Goal: Transaction & Acquisition: Purchase product/service

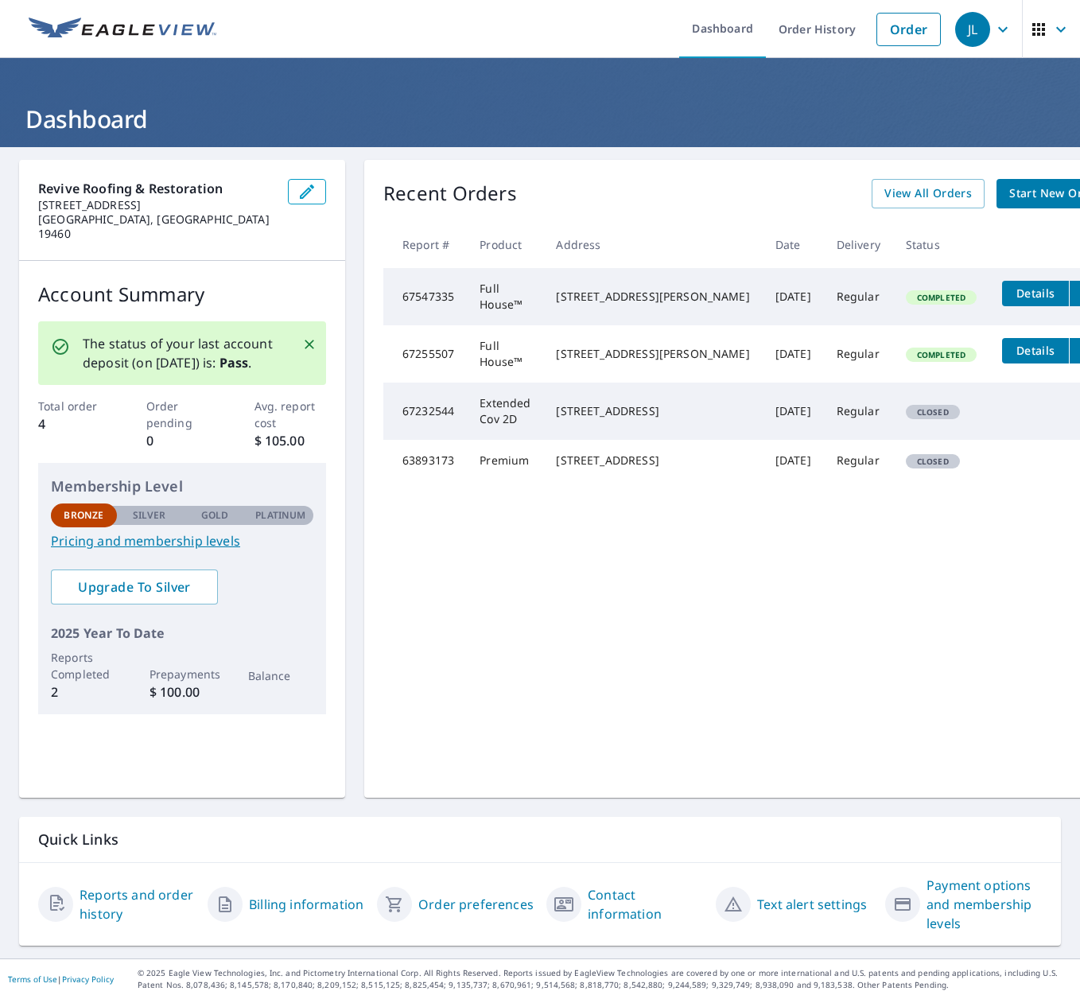
click at [313, 337] on icon "Close" at bounding box center [310, 345] width 16 height 16
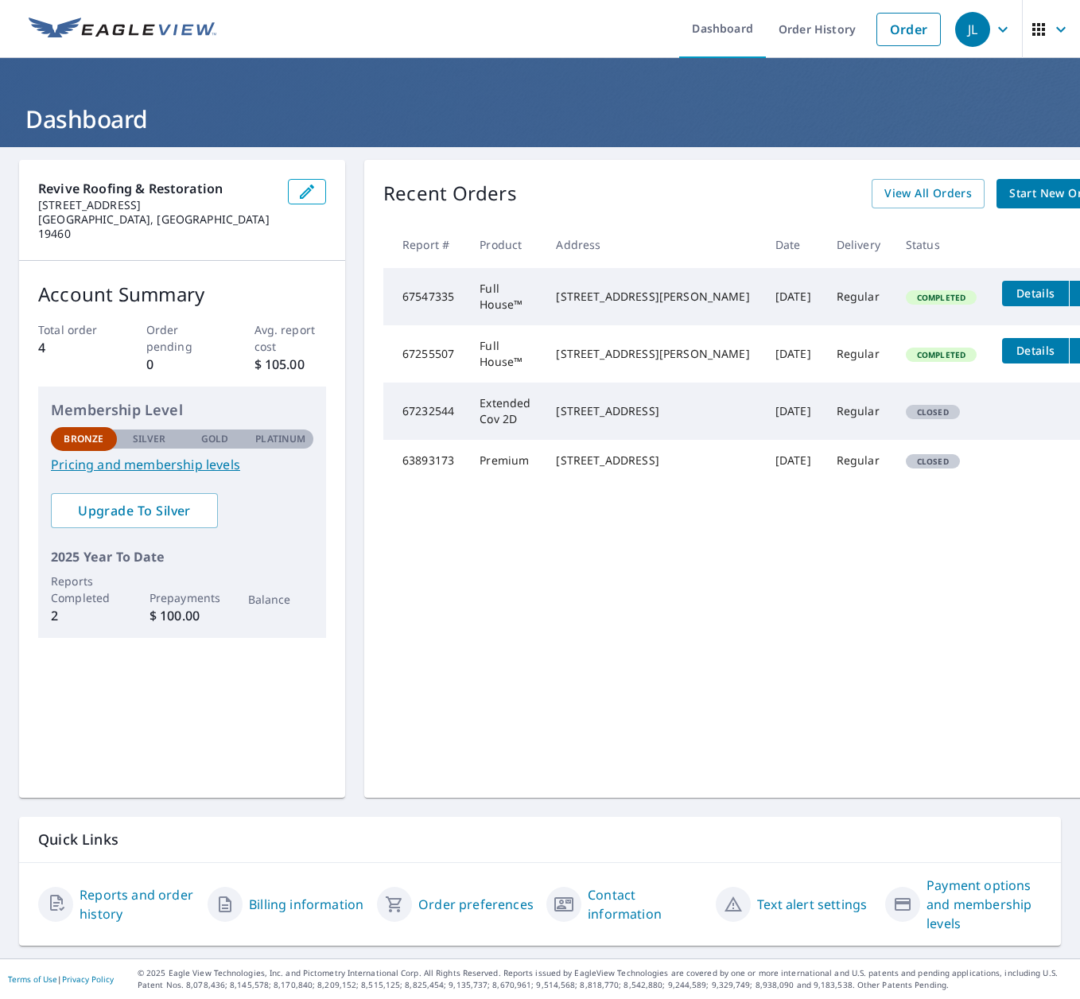
click at [1010, 198] on span "Start New Order" at bounding box center [1056, 194] width 92 height 20
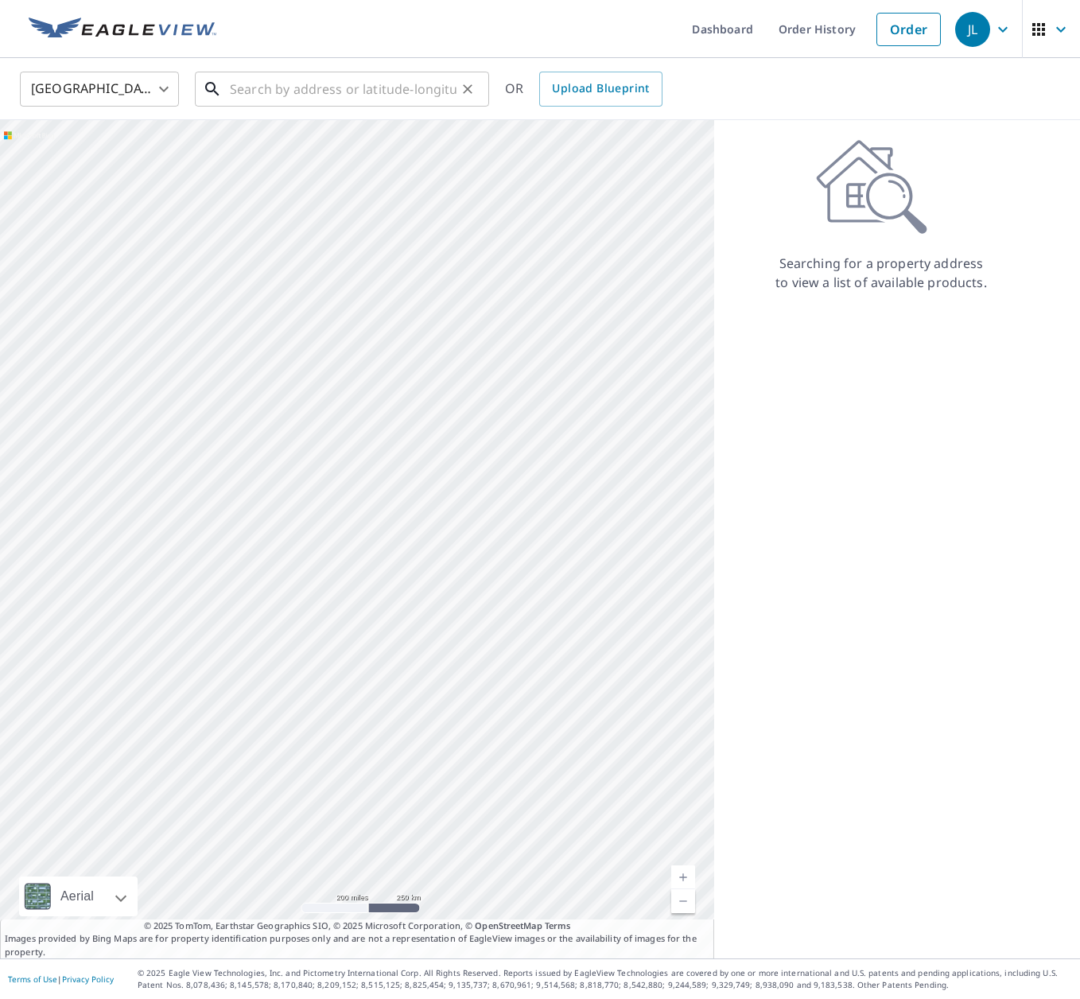
click at [372, 98] on input "text" at bounding box center [343, 89] width 227 height 45
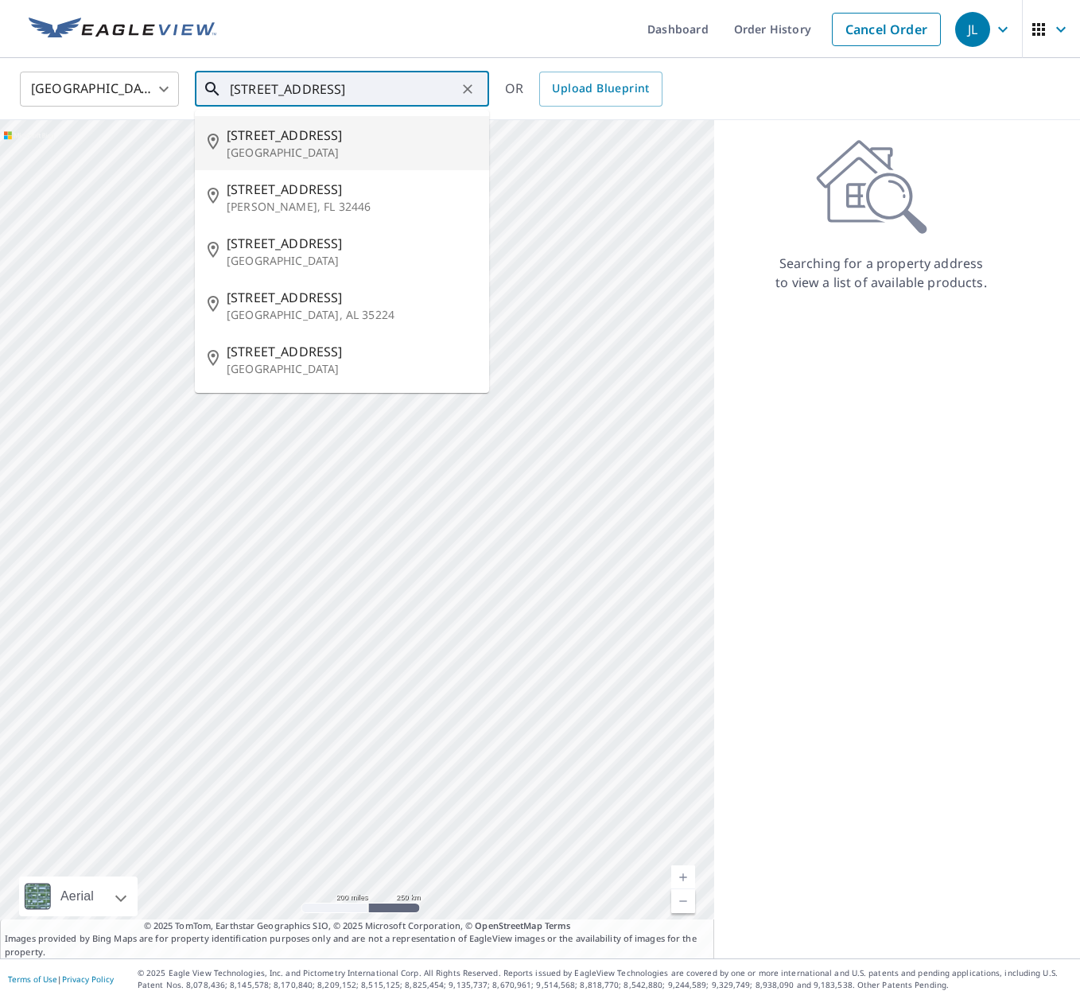
click at [315, 143] on span "[STREET_ADDRESS]" at bounding box center [352, 135] width 250 height 19
type input "[STREET_ADDRESS][DEMOGRAPHIC_DATA]"
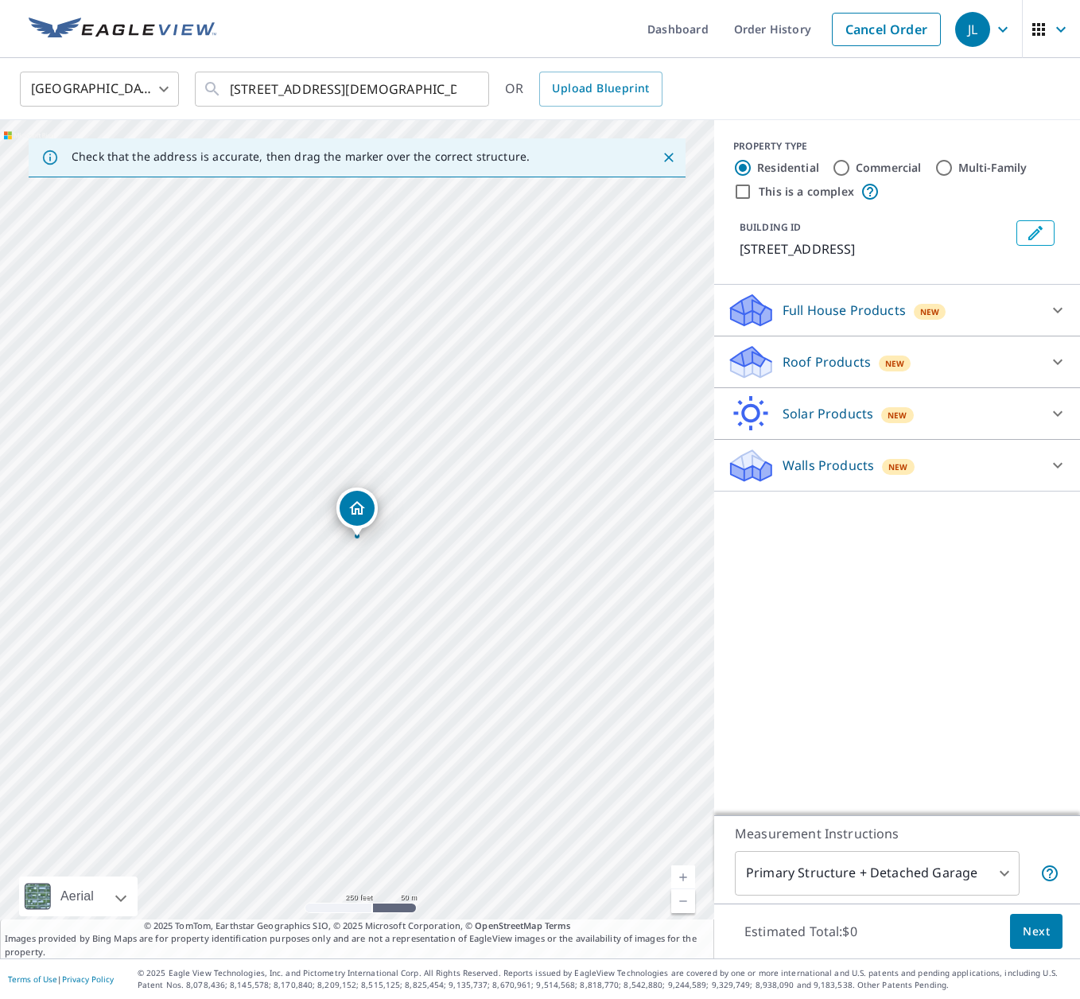
click at [1050, 934] on button "Next" at bounding box center [1036, 932] width 53 height 36
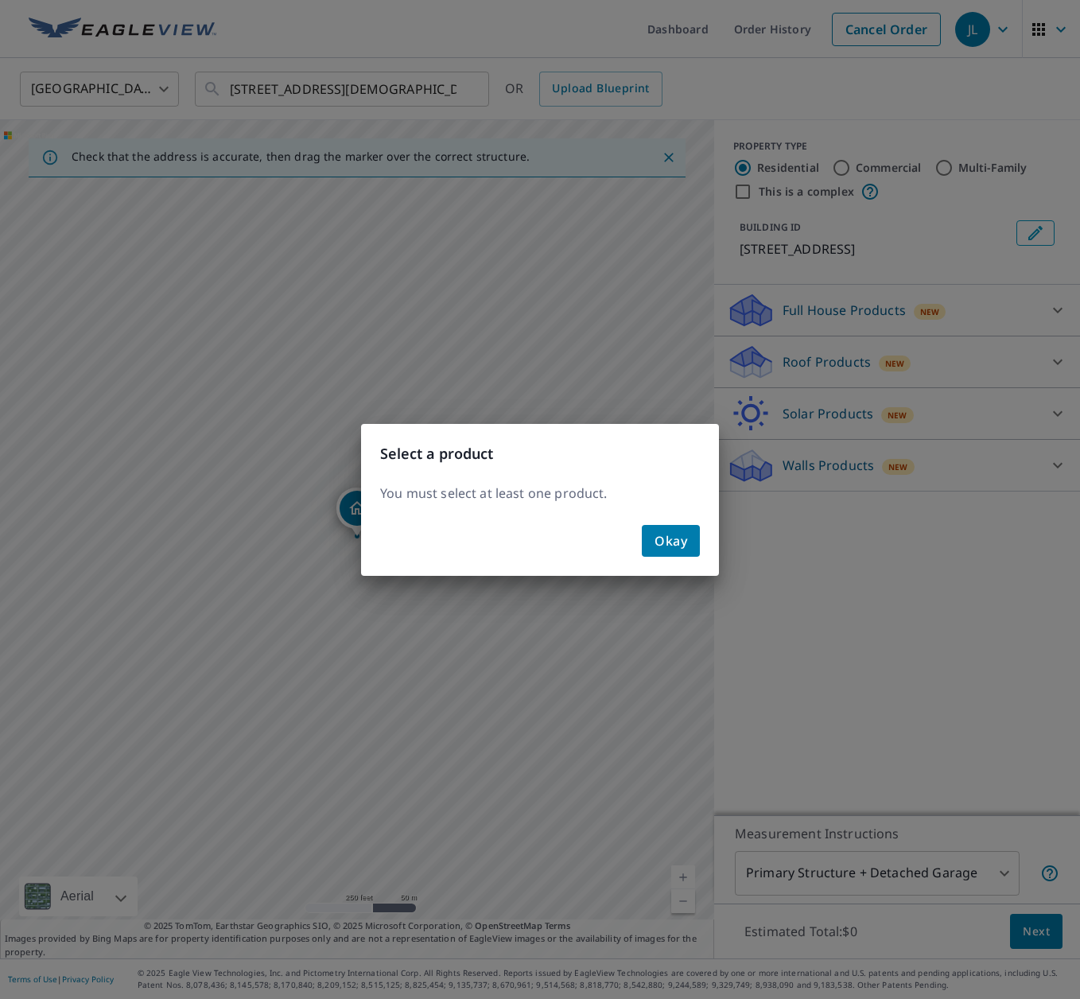
click at [697, 558] on div "Okay" at bounding box center [540, 547] width 358 height 57
click at [679, 550] on span "Okay" at bounding box center [671, 541] width 33 height 22
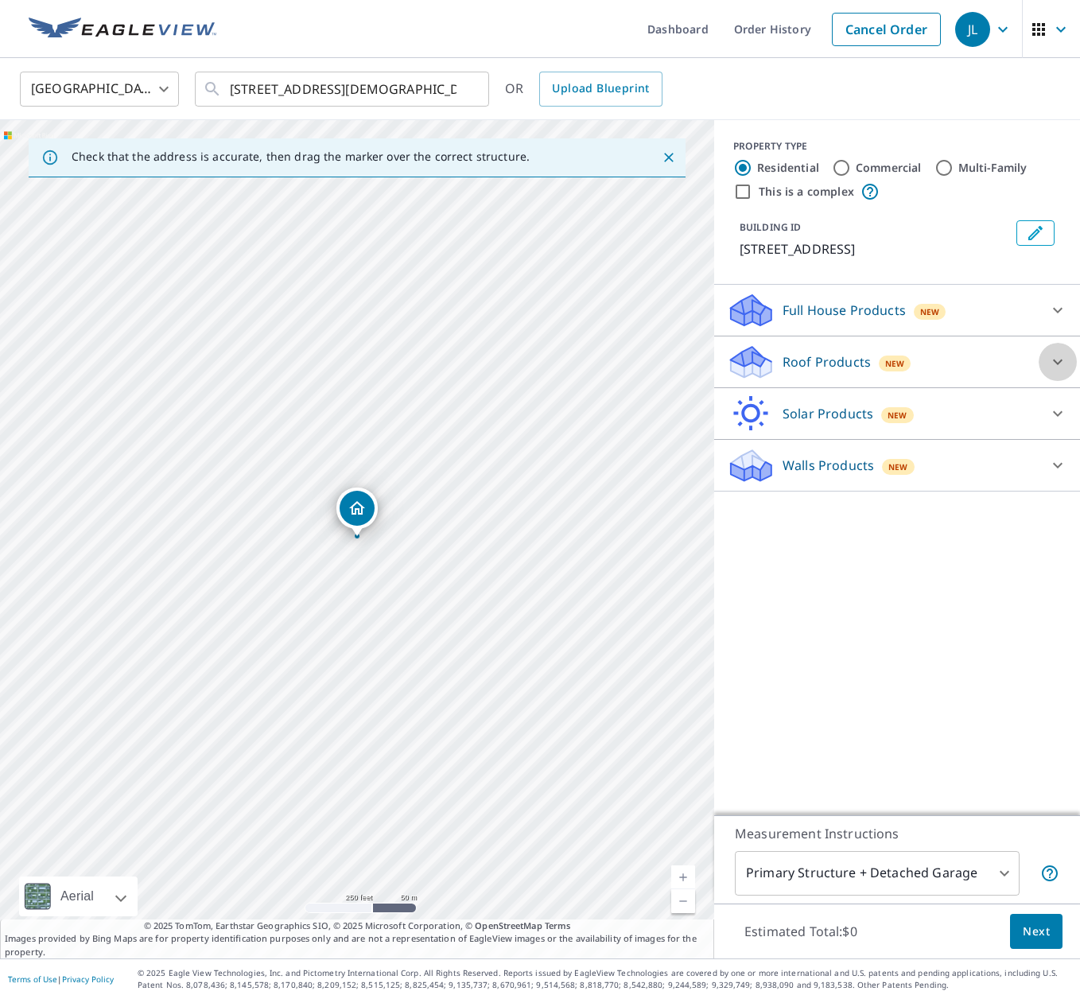
click at [1055, 365] on icon at bounding box center [1058, 361] width 19 height 19
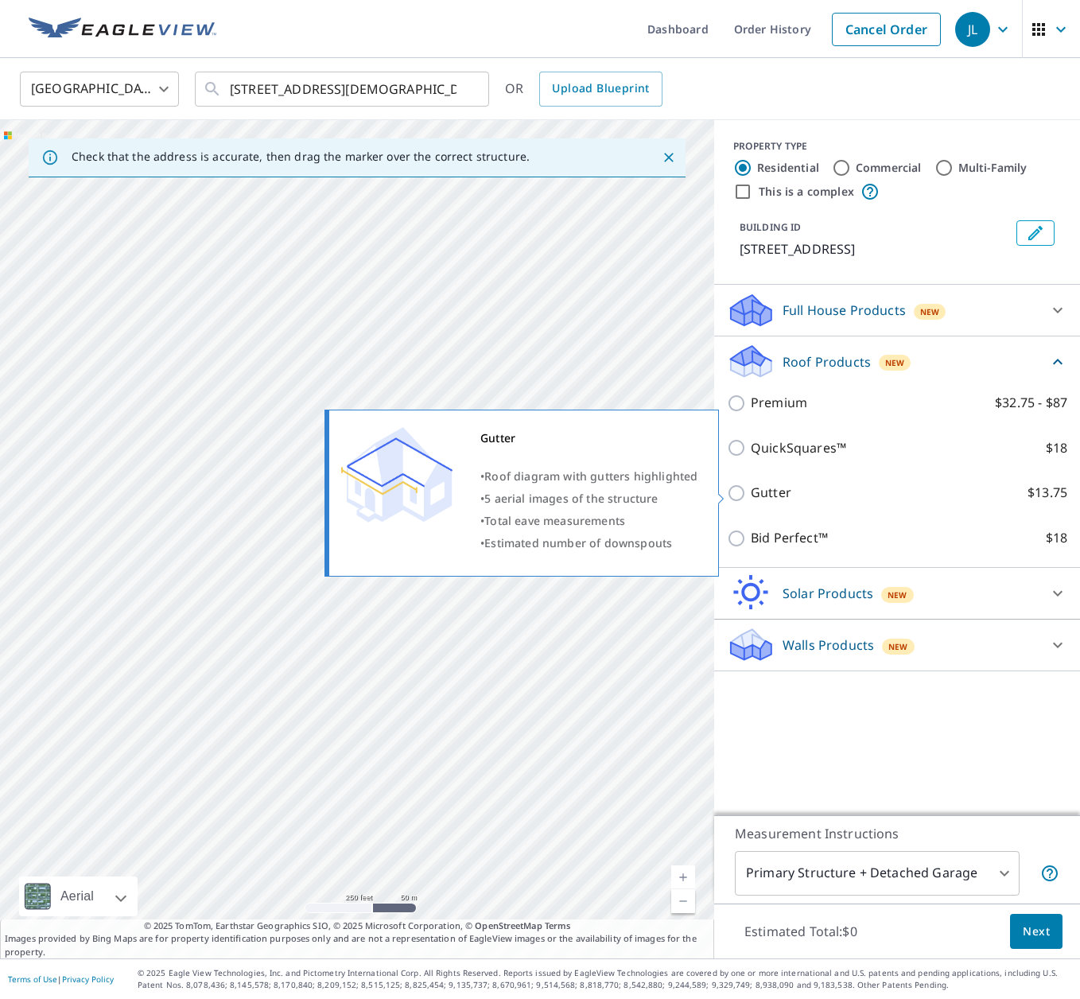
click at [730, 492] on input "Gutter $13.75" at bounding box center [739, 493] width 24 height 19
checkbox input "true"
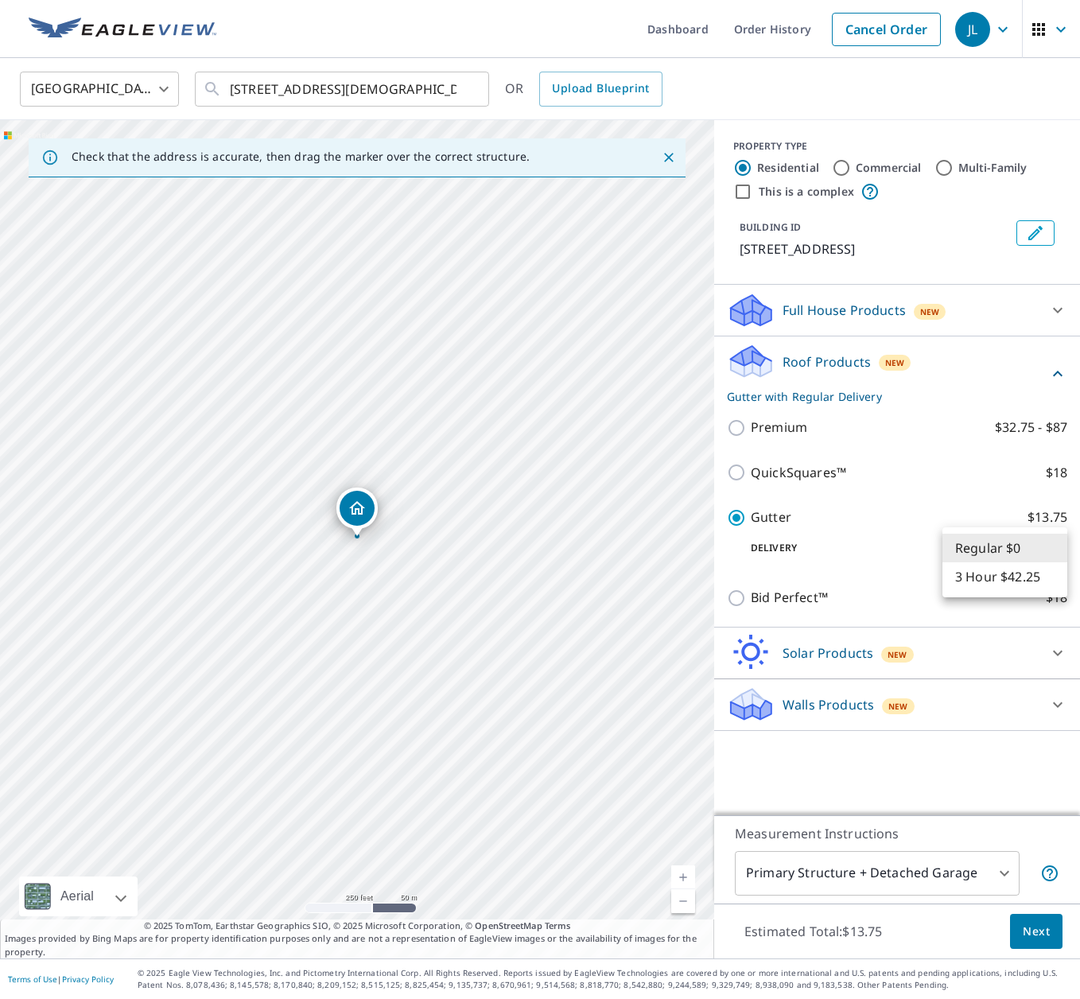
click at [1006, 548] on body "JL JL Dashboard Order History Cancel Order JL [GEOGRAPHIC_DATA] [GEOGRAPHIC_DAT…" at bounding box center [540, 499] width 1080 height 999
click at [1025, 545] on li "Regular $0" at bounding box center [1005, 548] width 125 height 29
click at [1025, 545] on body "JL JL Dashboard Order History Cancel Order JL [GEOGRAPHIC_DATA] [GEOGRAPHIC_DAT…" at bounding box center [540, 499] width 1080 height 999
click at [1025, 545] on li "Regular $0" at bounding box center [1005, 548] width 125 height 29
click at [1033, 926] on span "Next" at bounding box center [1036, 932] width 27 height 20
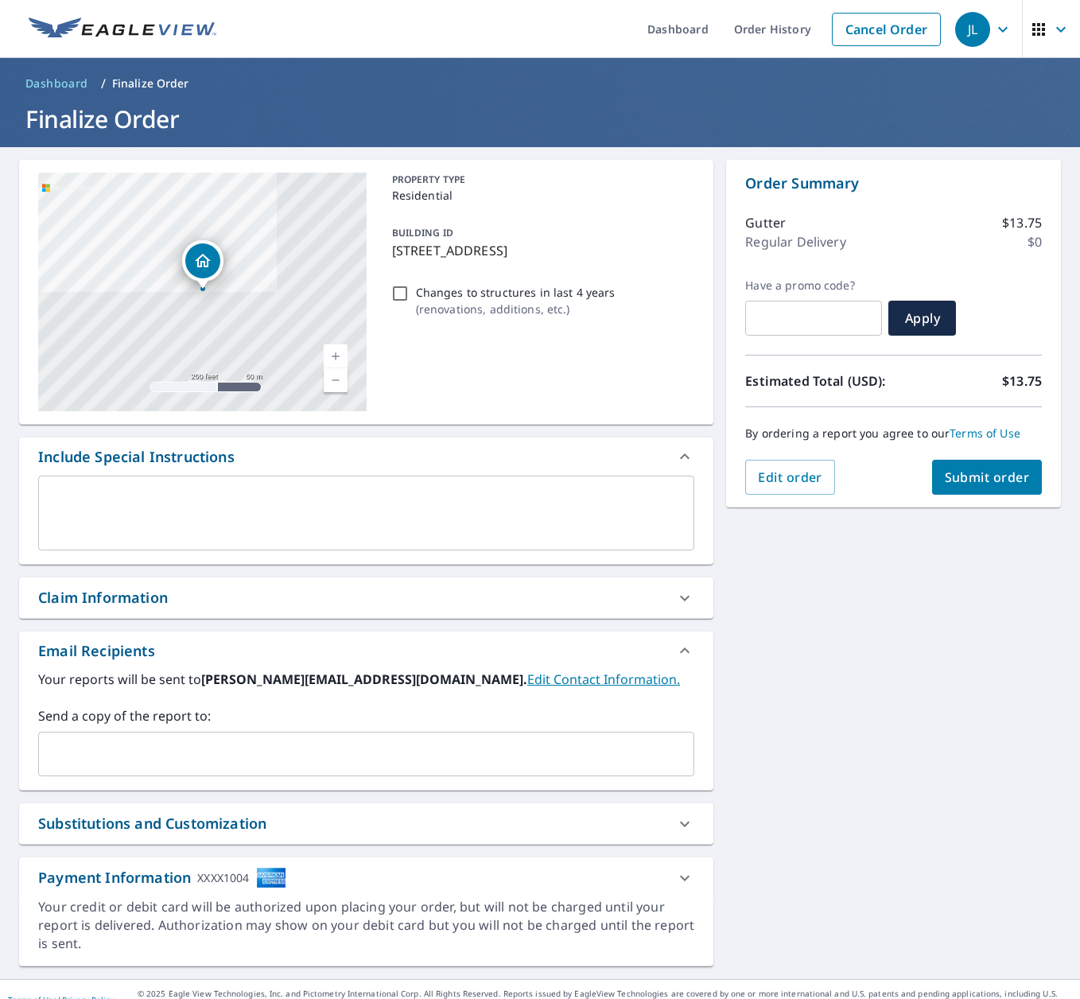
click at [987, 481] on span "Submit order" at bounding box center [987, 478] width 85 height 18
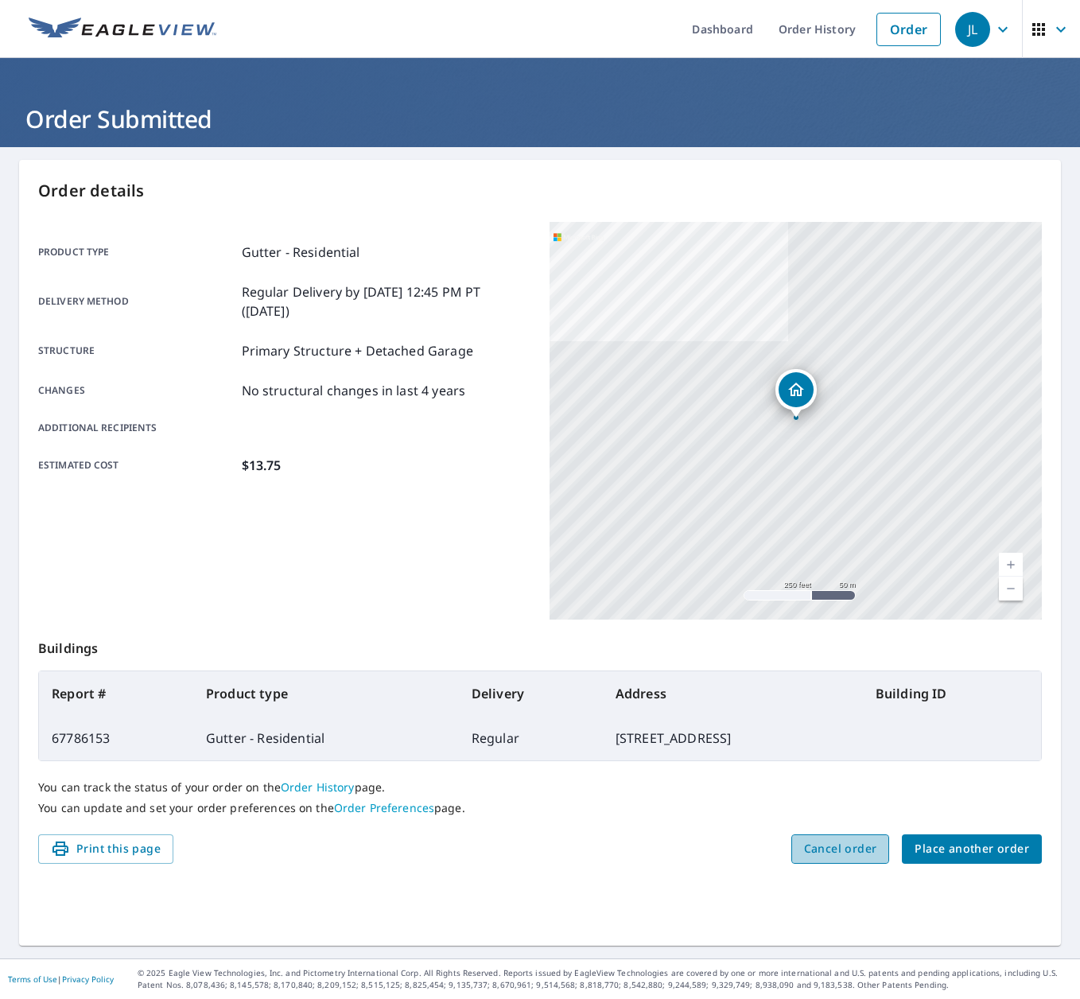
click at [831, 844] on span "Cancel order" at bounding box center [840, 849] width 73 height 20
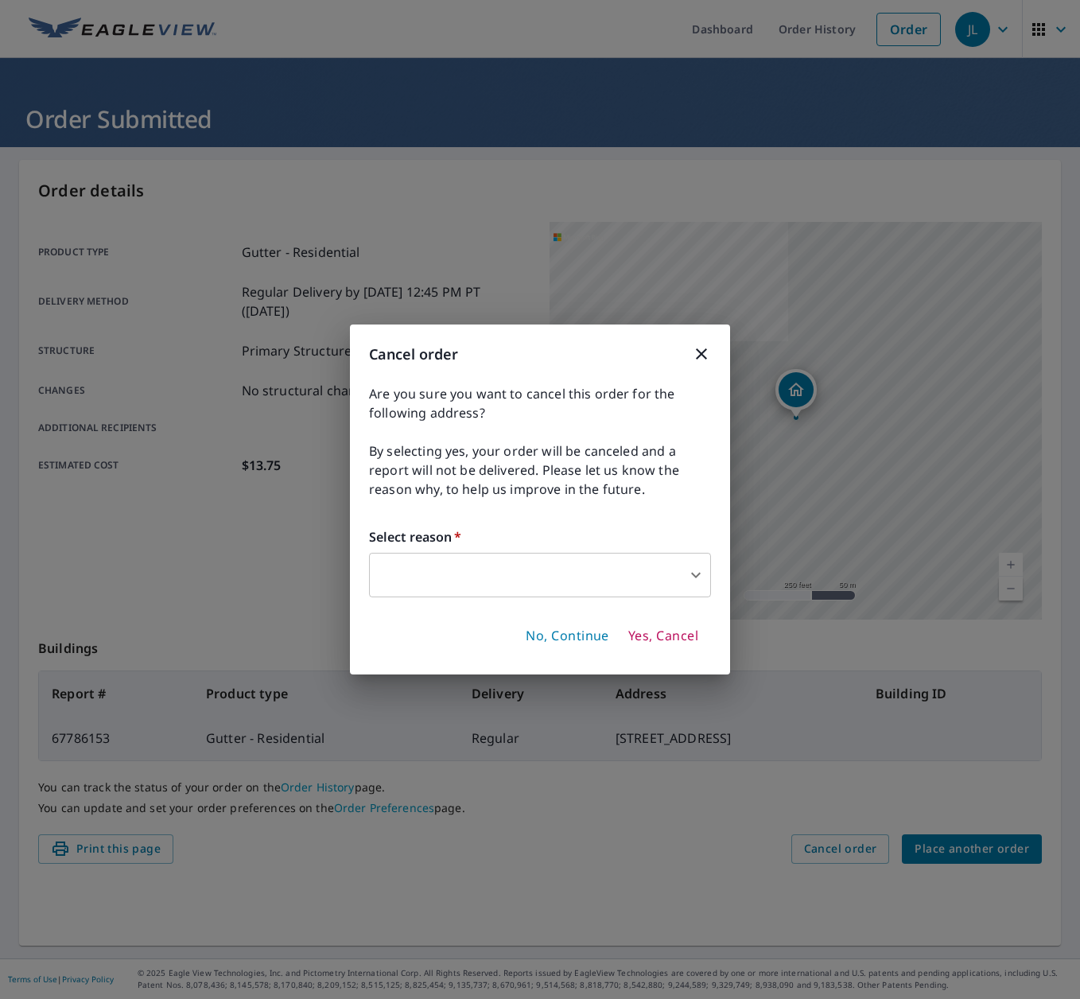
click at [605, 565] on body "JL JL Dashboard Order History Order JL Order Submitted Order details Product ty…" at bounding box center [540, 499] width 1080 height 999
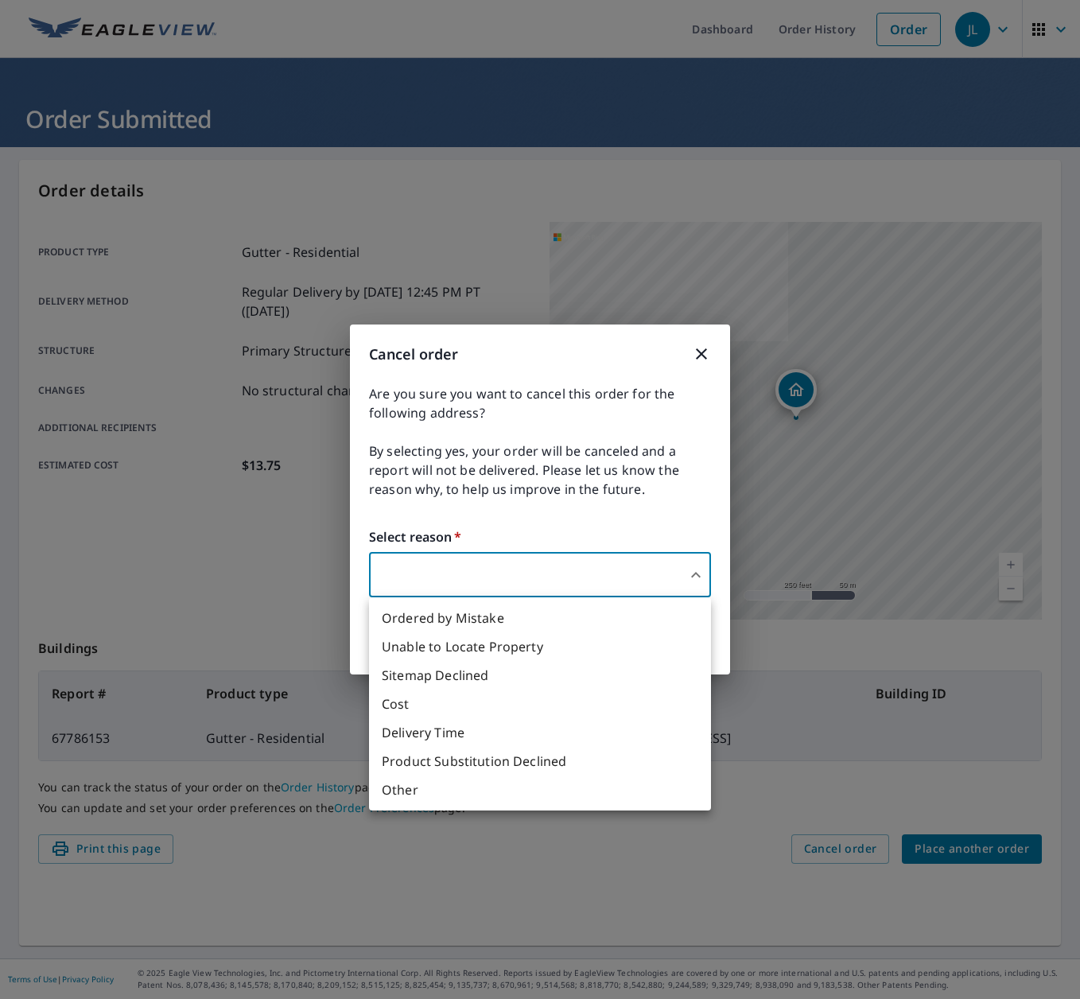
click at [587, 612] on li "Ordered by Mistake" at bounding box center [540, 618] width 342 height 29
type input "30"
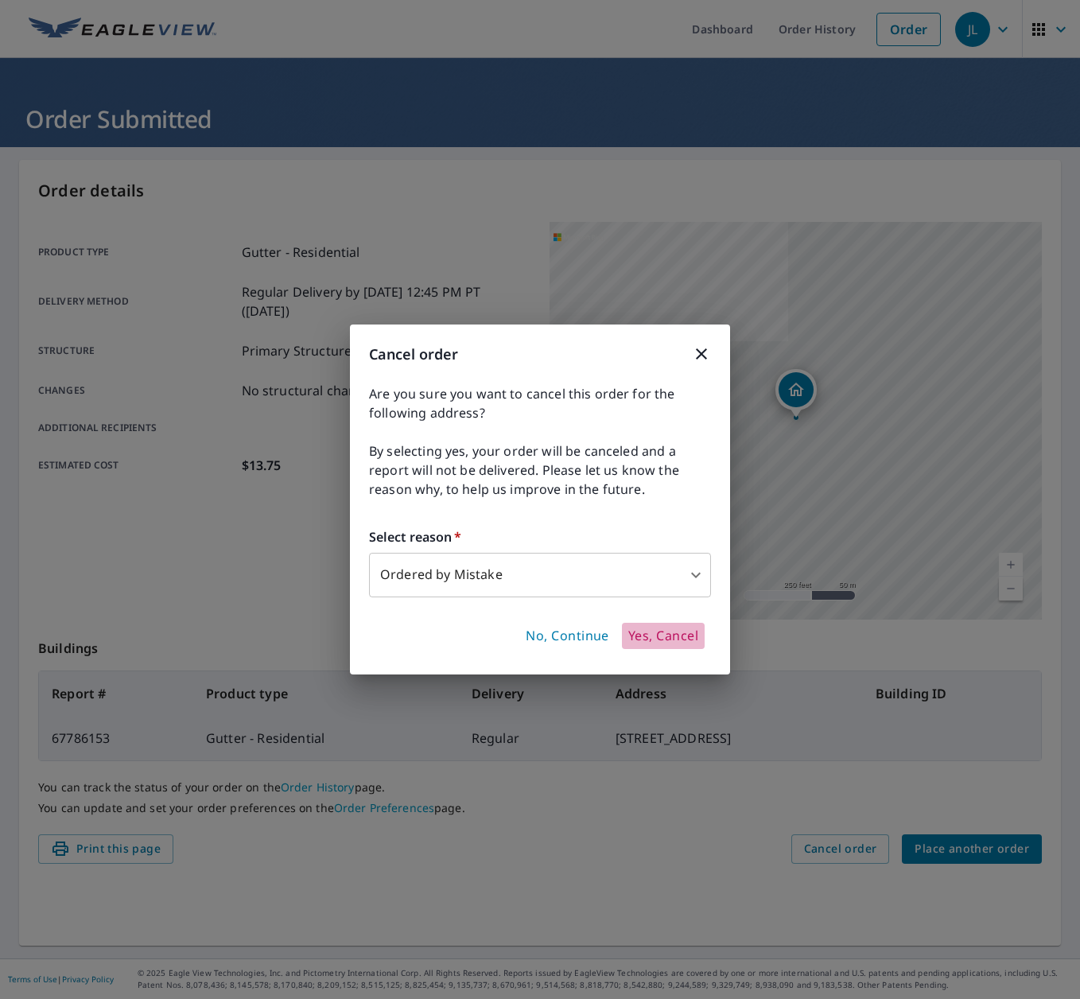
click at [644, 640] on span "Yes, Cancel" at bounding box center [664, 637] width 70 height 18
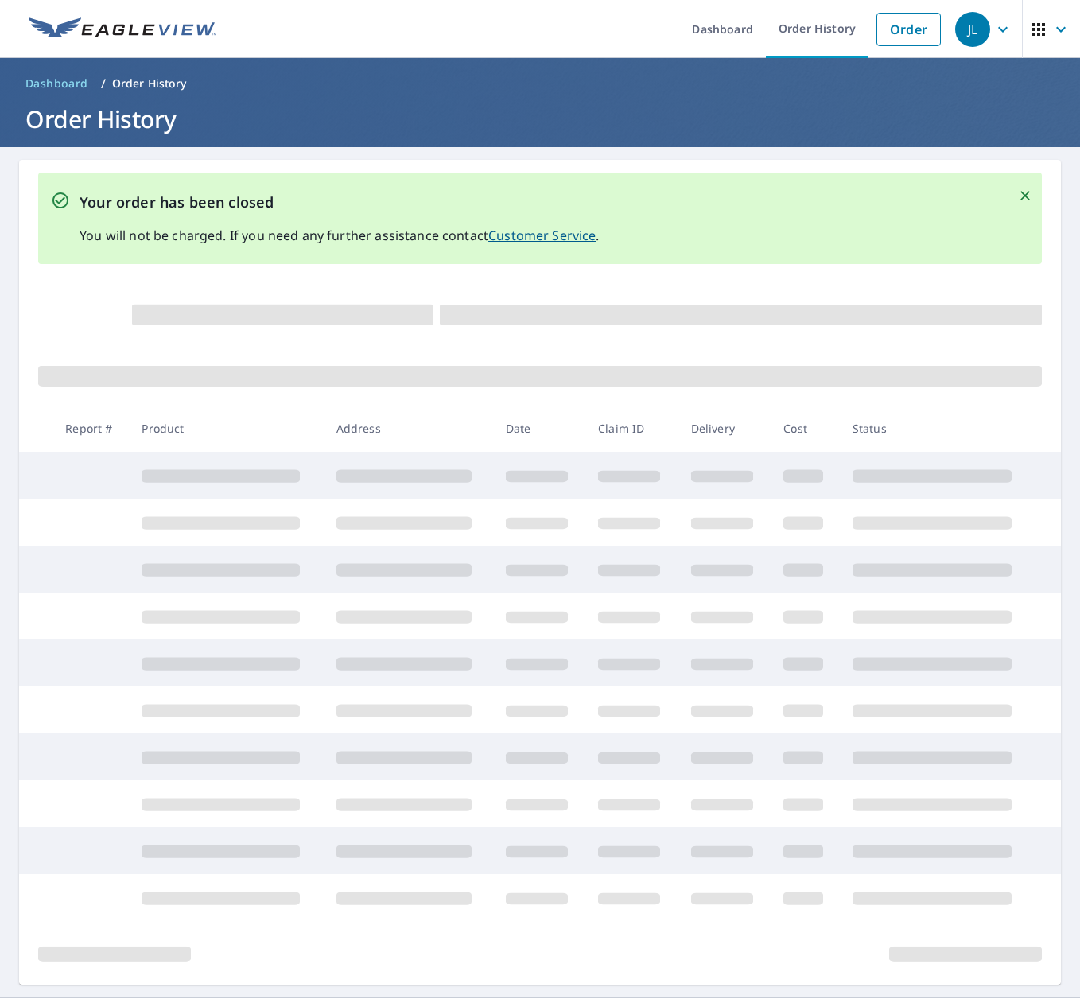
click at [1026, 194] on icon "Close" at bounding box center [1026, 196] width 10 height 10
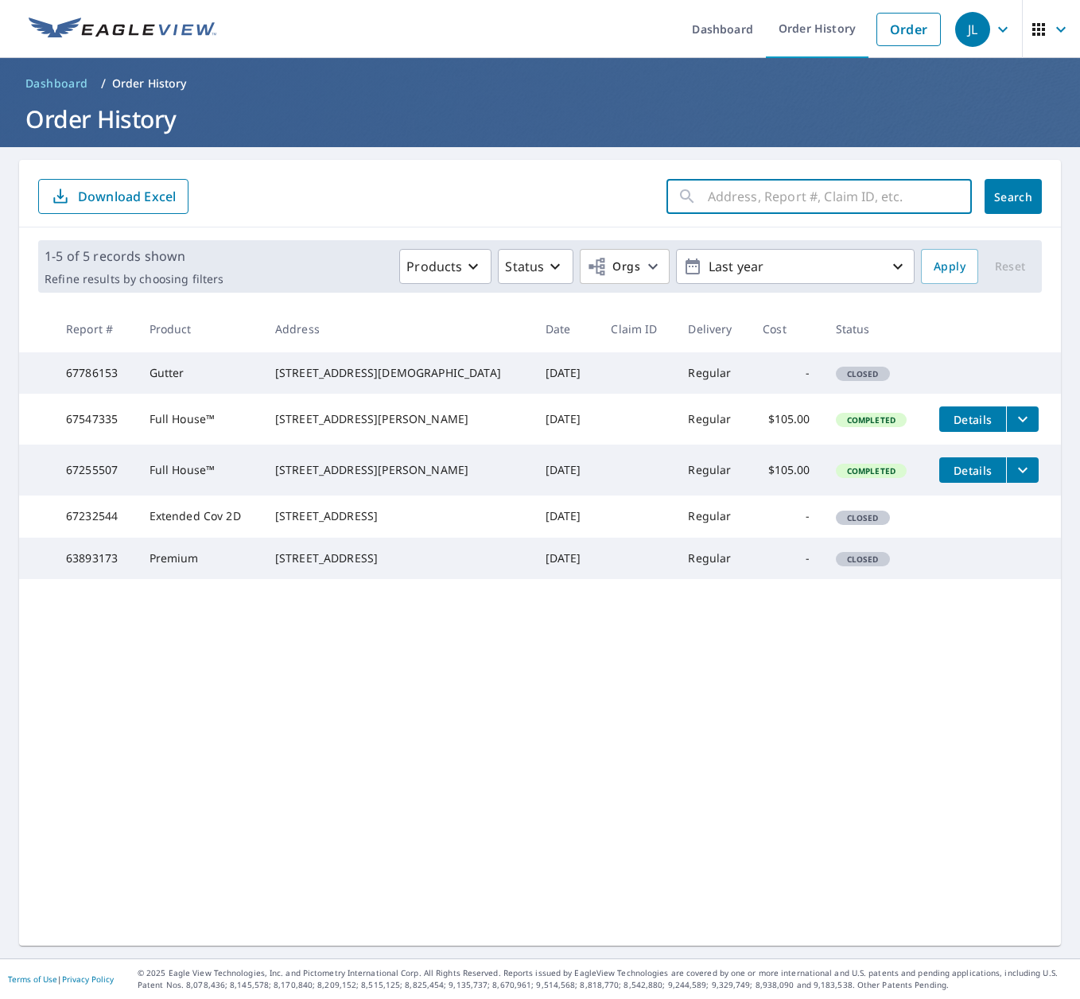
click at [749, 200] on input "text" at bounding box center [840, 196] width 264 height 45
type input "[STREET_ADDRESS]"
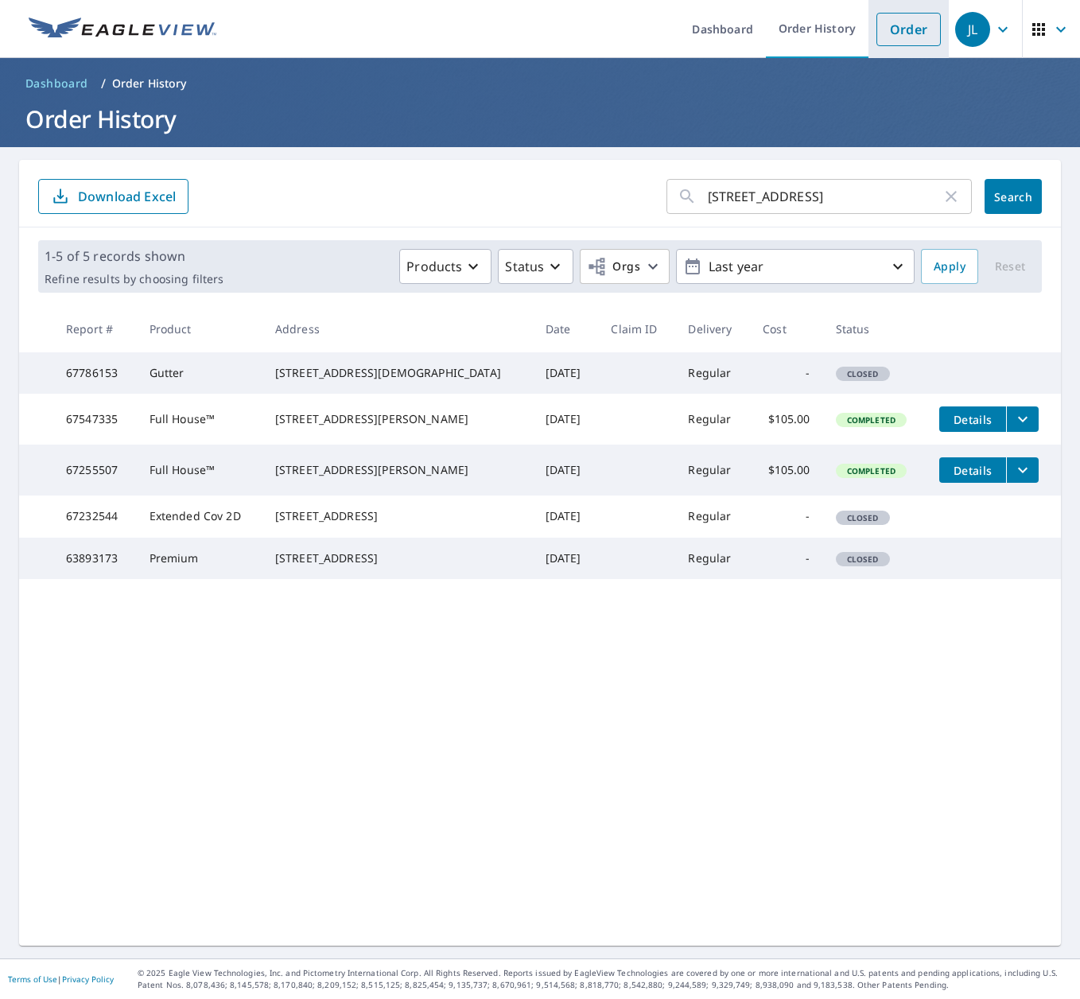
click at [887, 27] on link "Order" at bounding box center [909, 29] width 64 height 33
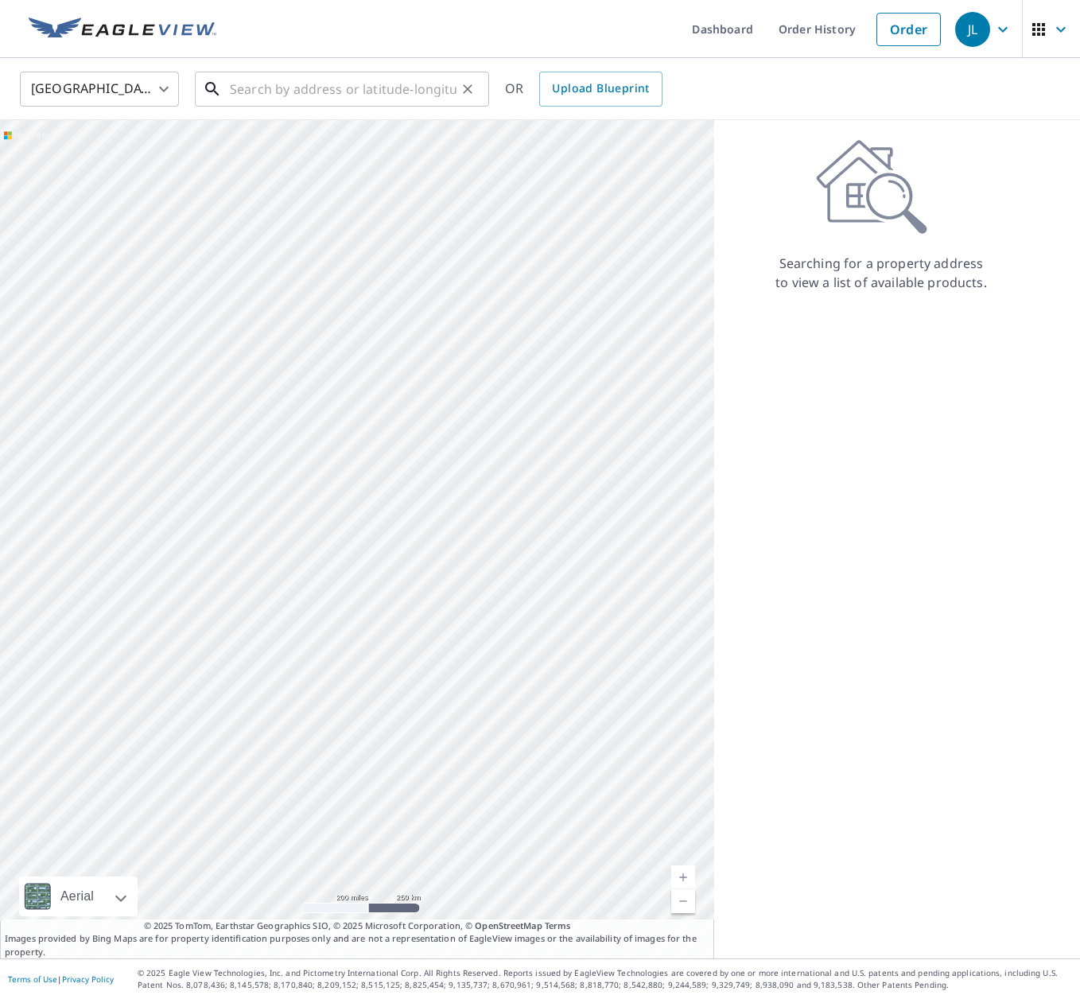
click at [338, 97] on input "text" at bounding box center [343, 89] width 227 height 45
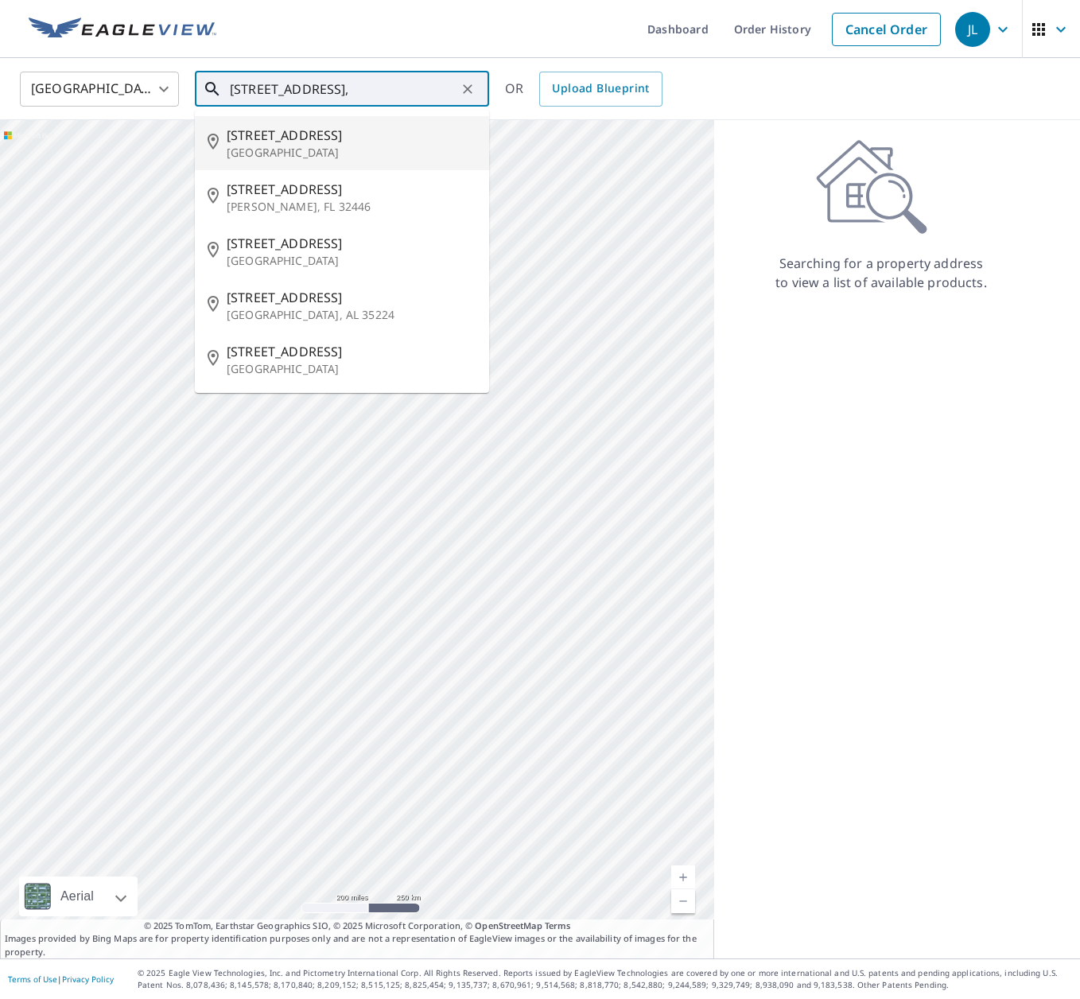
click at [251, 129] on span "[STREET_ADDRESS]" at bounding box center [352, 135] width 250 height 19
type input "[STREET_ADDRESS][DEMOGRAPHIC_DATA]"
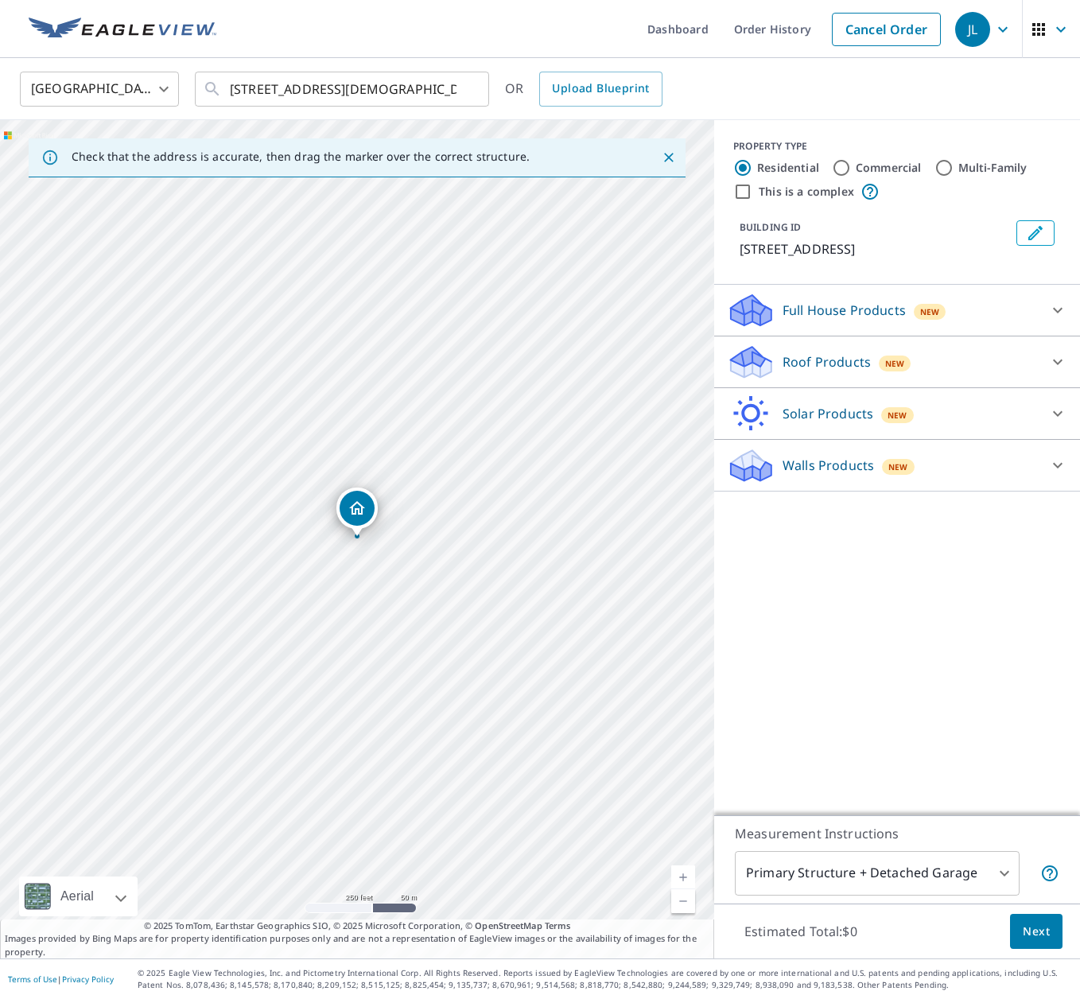
click at [848, 362] on p "Roof Products" at bounding box center [827, 361] width 88 height 19
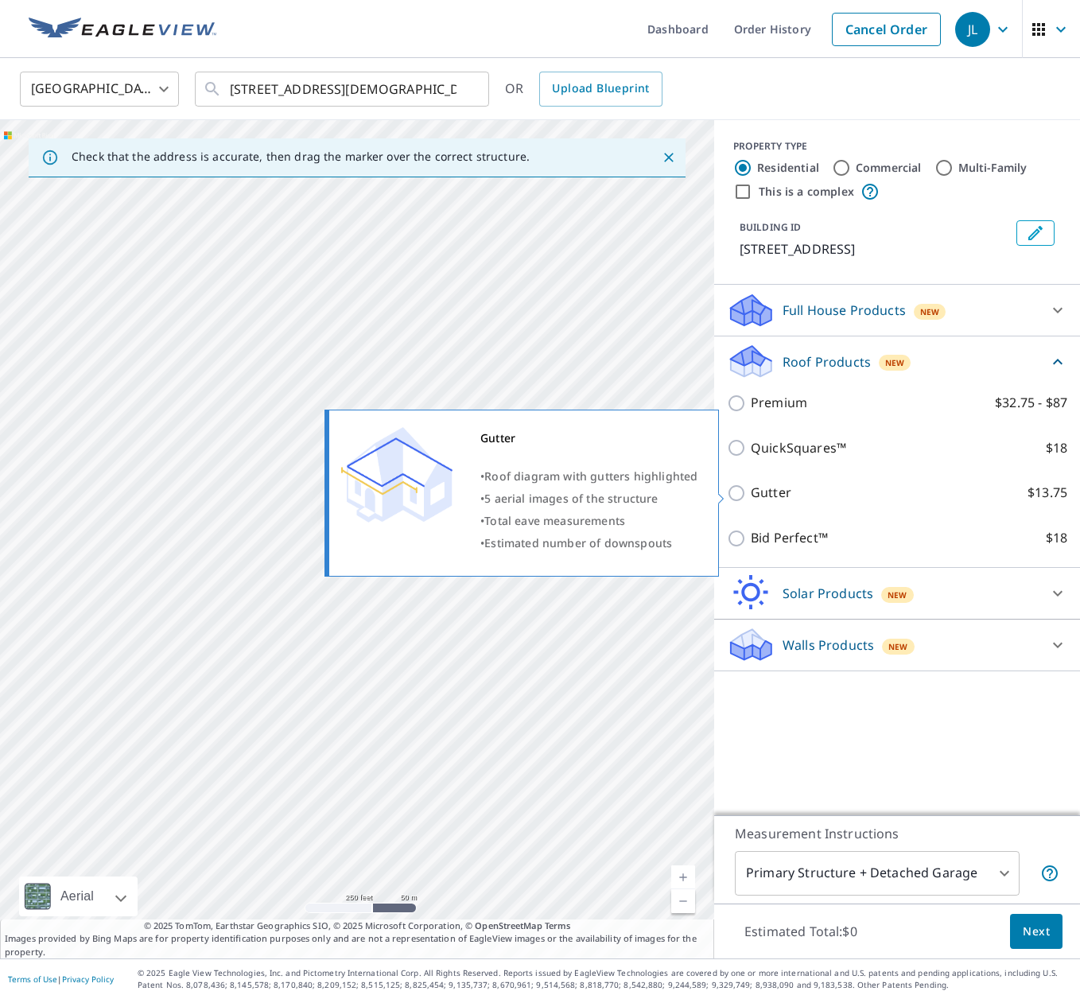
click at [784, 489] on p "Gutter" at bounding box center [771, 493] width 41 height 20
click at [751, 489] on input "Gutter $13.75" at bounding box center [739, 493] width 24 height 19
checkbox input "true"
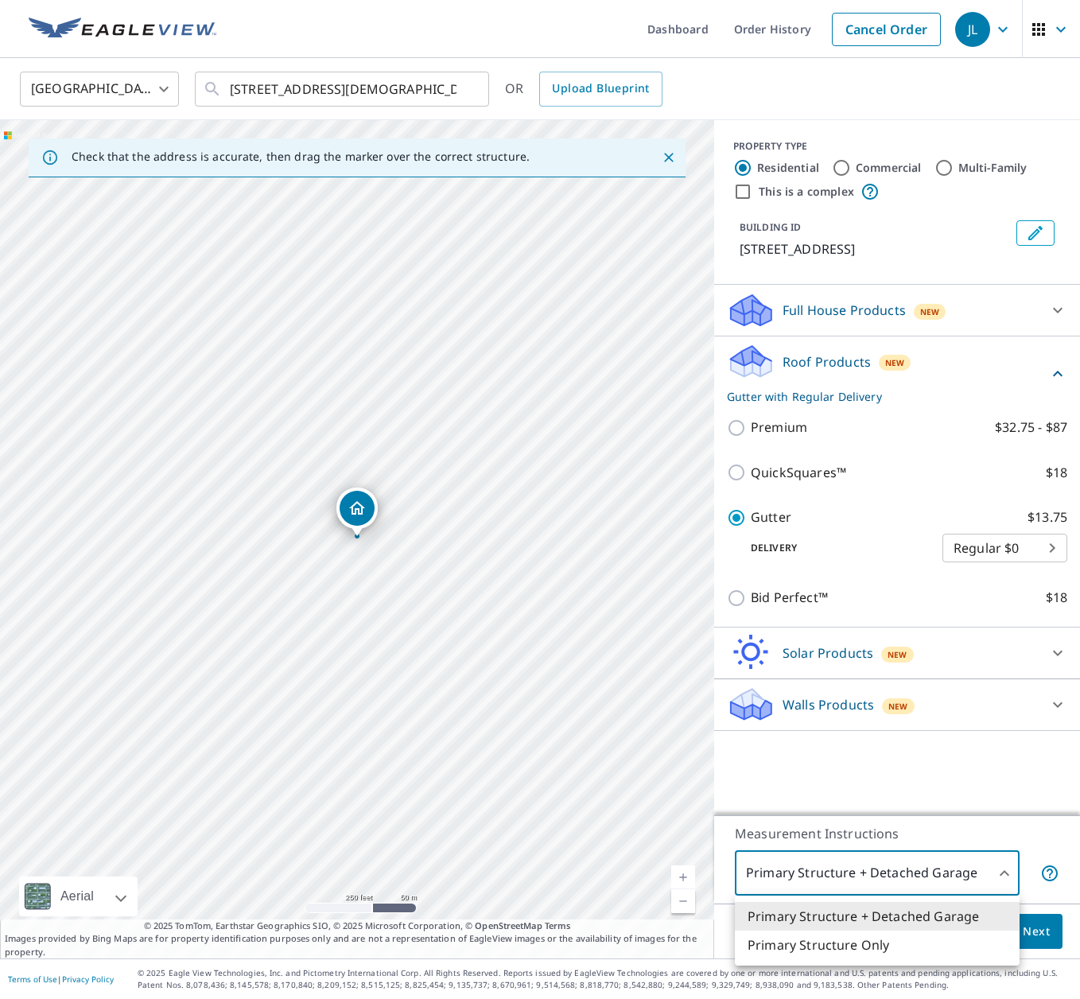
click at [960, 866] on body "JL JL Dashboard Order History Cancel Order JL [GEOGRAPHIC_DATA] [GEOGRAPHIC_DAT…" at bounding box center [540, 499] width 1080 height 999
click at [892, 941] on li "Primary Structure Only" at bounding box center [877, 945] width 285 height 29
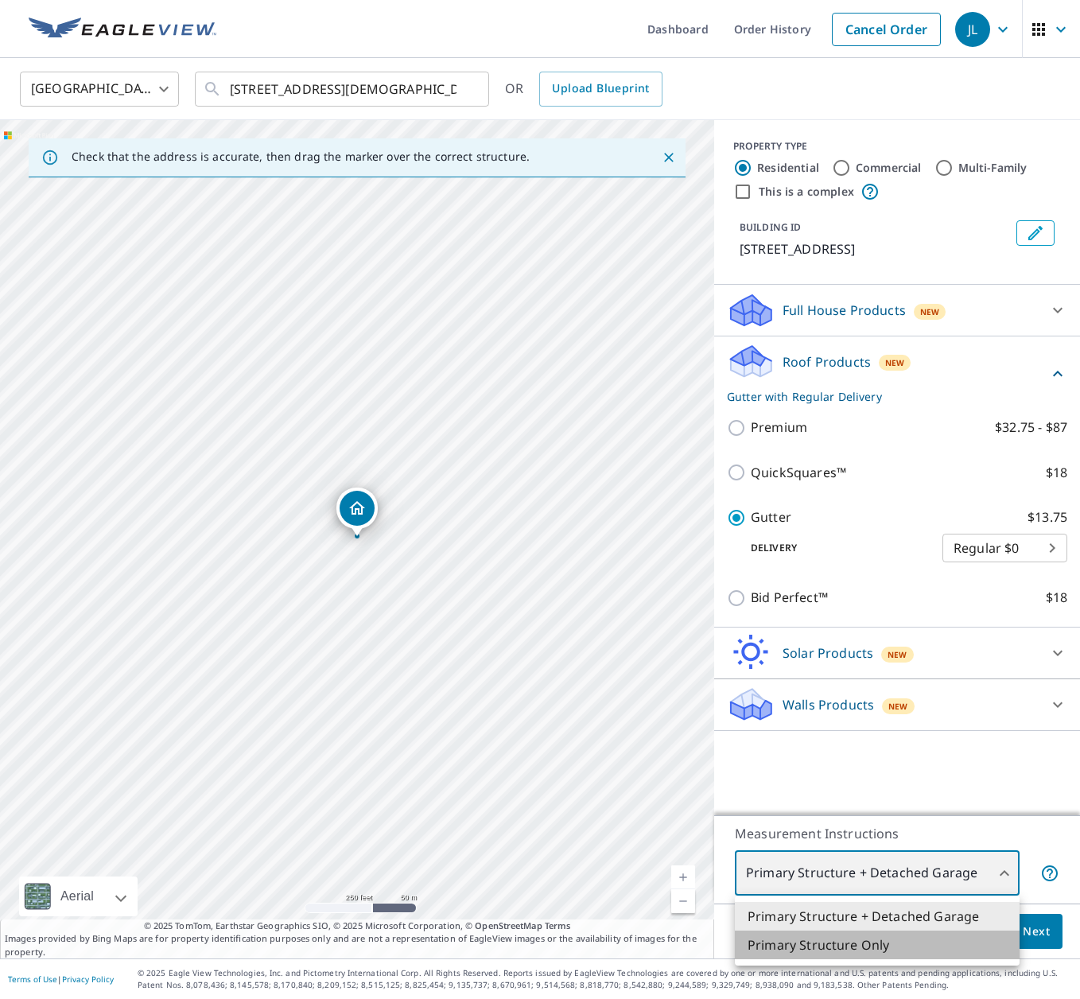
type input "2"
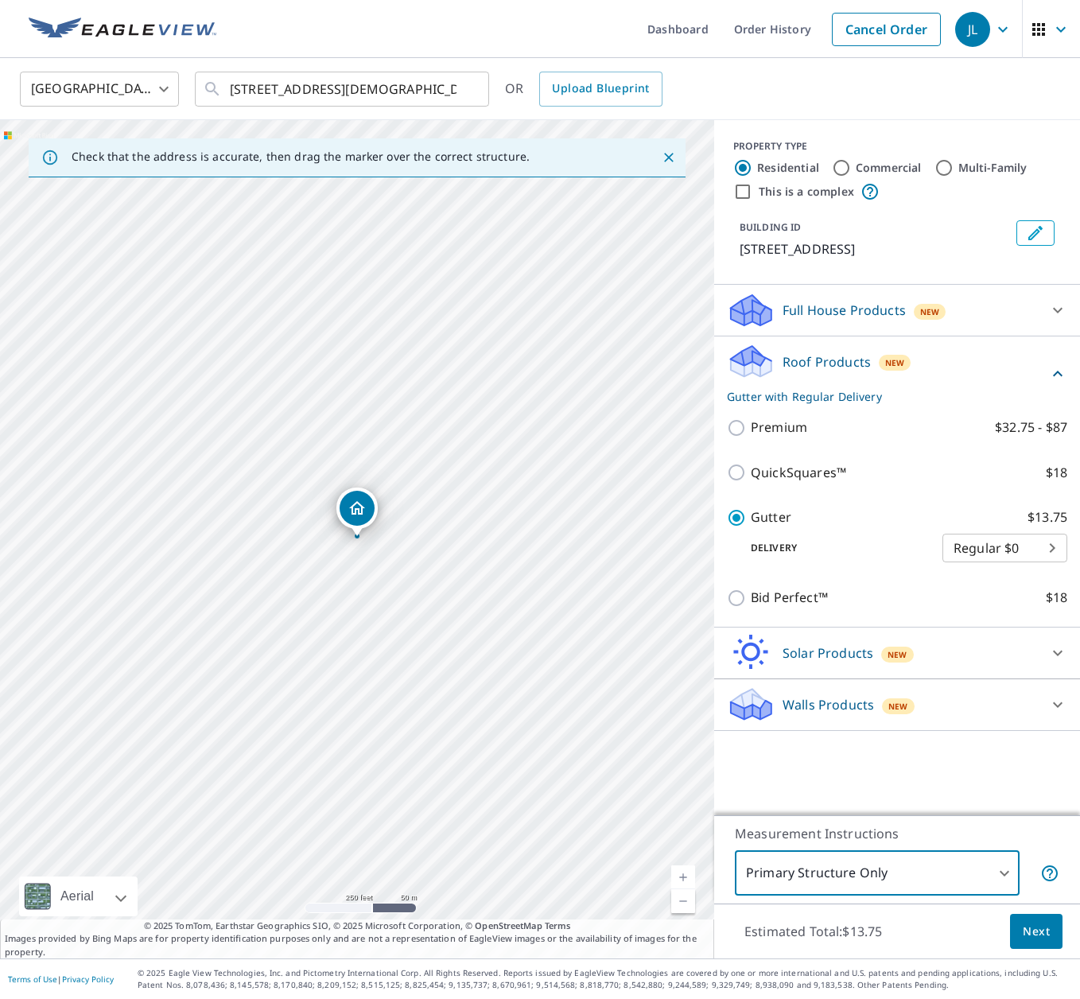
click at [1048, 933] on span "Next" at bounding box center [1036, 932] width 27 height 20
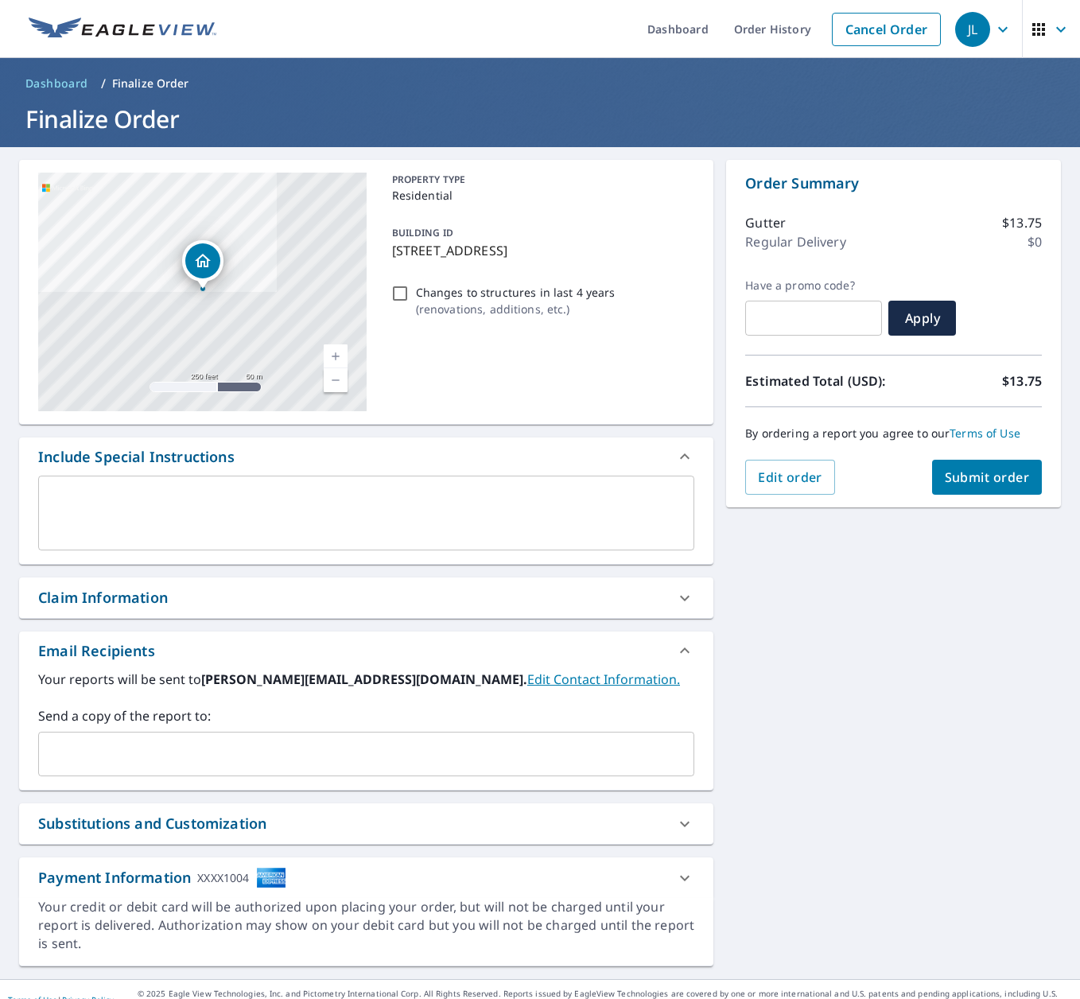
scroll to position [21, 0]
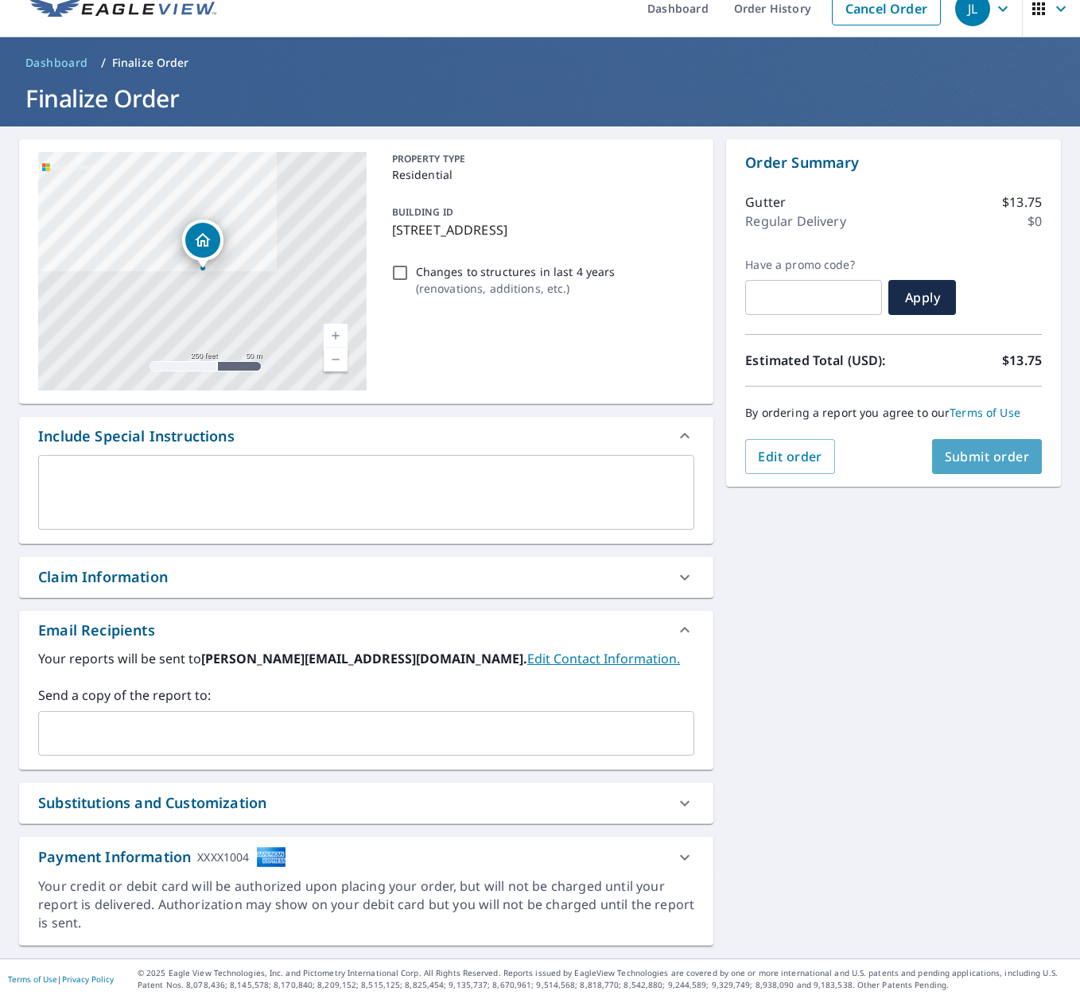
click at [975, 457] on span "Submit order" at bounding box center [987, 457] width 85 height 18
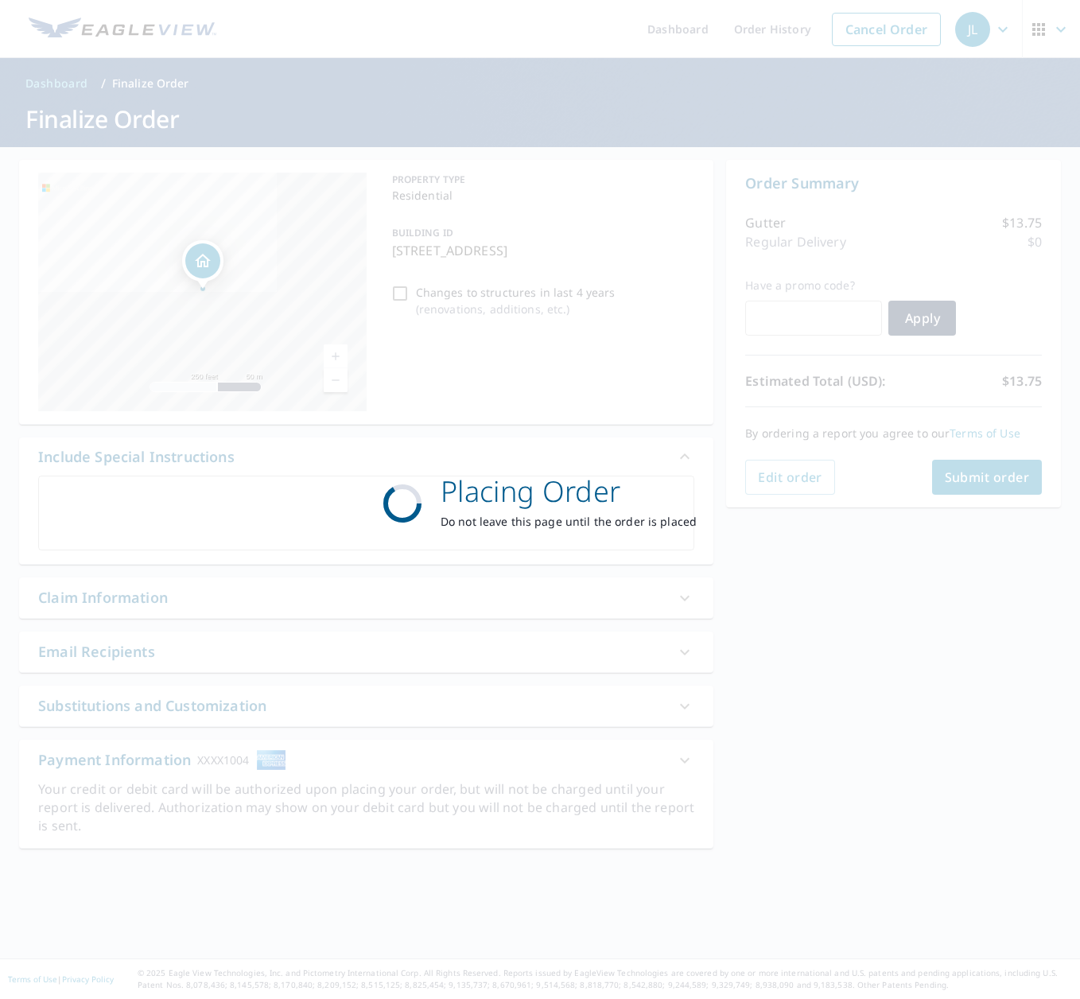
scroll to position [0, 0]
